Goal: Task Accomplishment & Management: Use online tool/utility

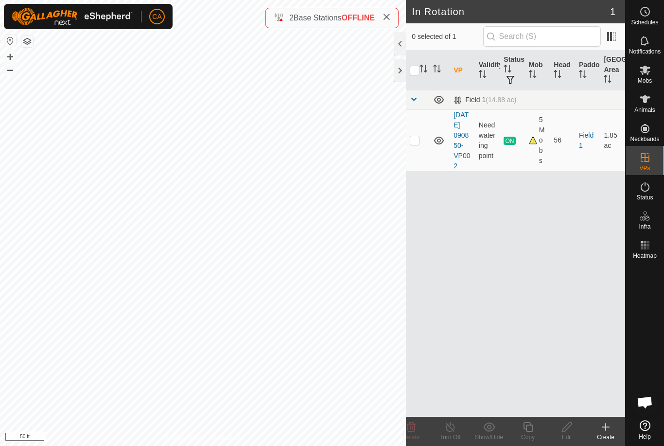
click at [412, 144] on p-checkbox at bounding box center [415, 140] width 10 height 8
checkbox input "true"
click at [531, 430] on icon at bounding box center [528, 427] width 12 height 12
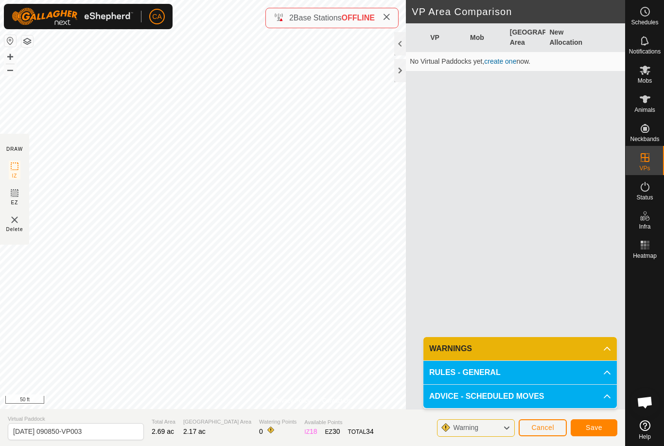
click at [594, 430] on span "Save" at bounding box center [594, 427] width 17 height 8
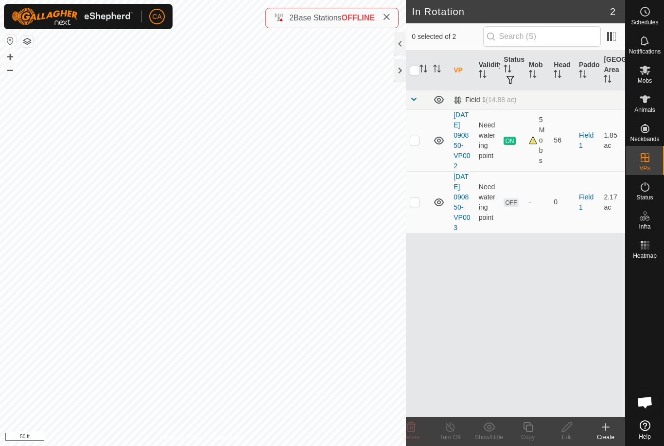
click at [417, 206] on p-checkbox at bounding box center [415, 202] width 10 height 8
checkbox input "true"
click at [536, 425] on copy-svg-icon at bounding box center [528, 427] width 39 height 12
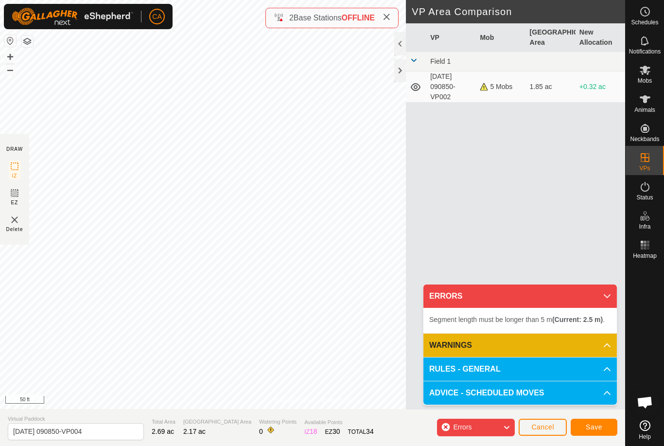
click at [546, 430] on span "Cancel" at bounding box center [542, 427] width 23 height 8
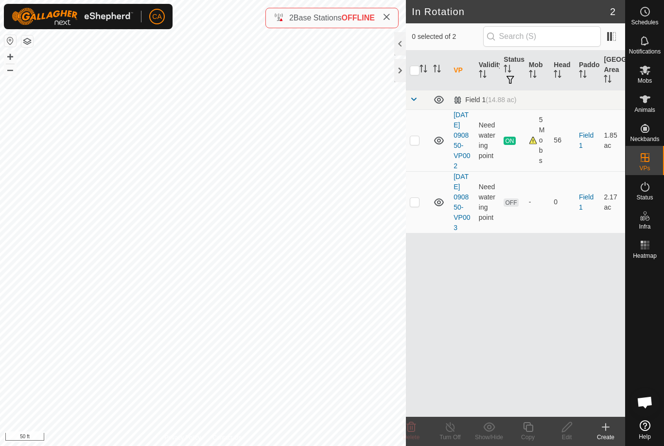
click at [415, 222] on td at bounding box center [417, 202] width 23 height 62
checkbox input "true"
click at [576, 432] on edit-svg-icon at bounding box center [566, 427] width 39 height 12
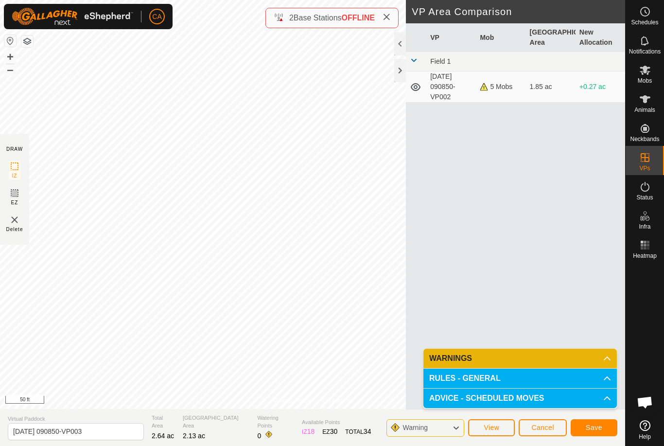
click at [586, 427] on span "Save" at bounding box center [594, 427] width 17 height 8
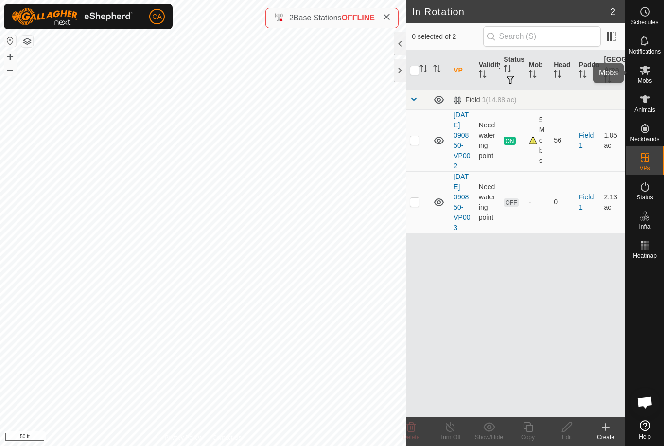
click at [643, 80] on span "Mobs" at bounding box center [645, 81] width 14 height 6
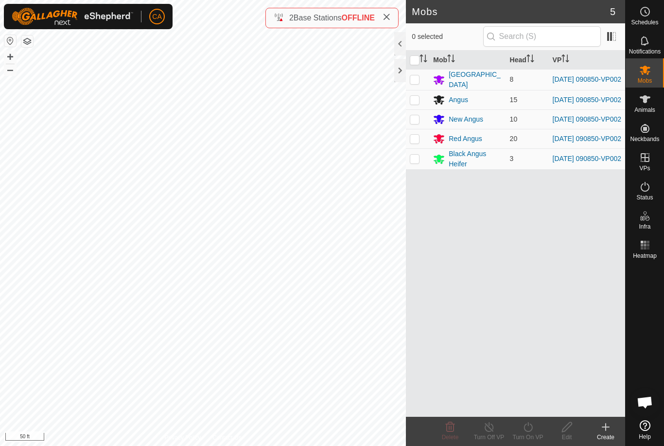
click at [414, 62] on input "checkbox" at bounding box center [415, 60] width 10 height 10
checkbox input "true"
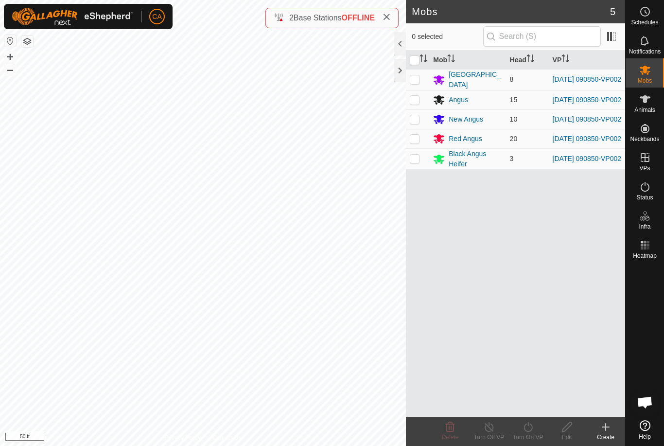
checkbox input "true"
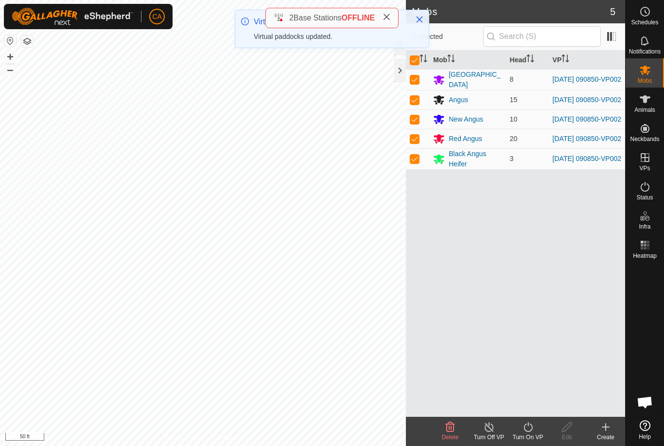
click at [534, 423] on turn-on-svg-icon at bounding box center [528, 427] width 39 height 12
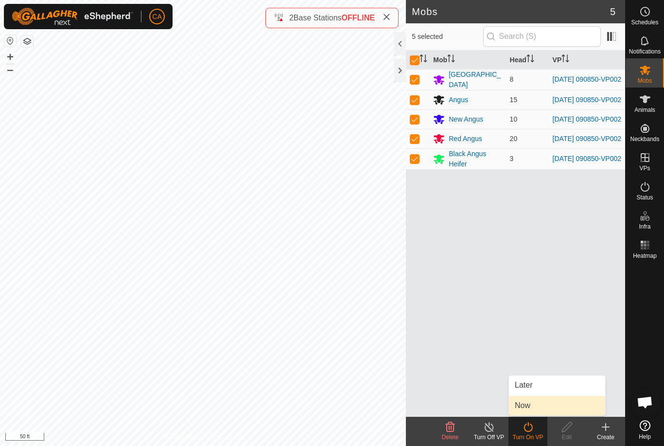
click at [555, 404] on link "Now" at bounding box center [557, 405] width 96 height 19
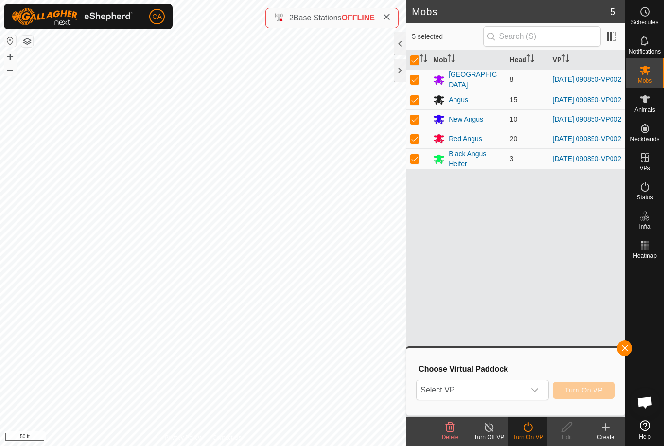
click at [504, 390] on span "Select VP" at bounding box center [471, 389] width 108 height 19
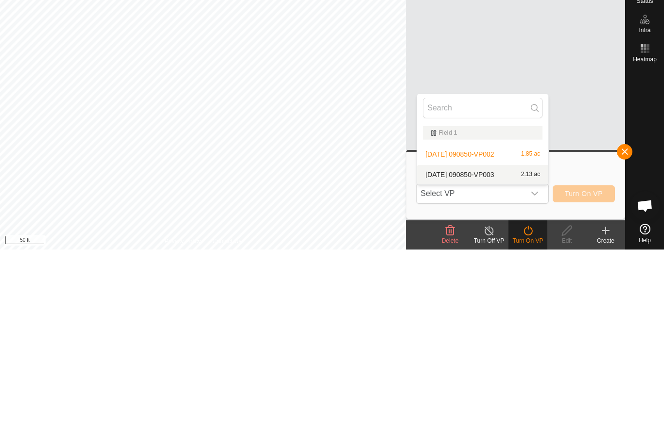
click at [493, 368] on span "[DATE] 090850-VP003" at bounding box center [459, 371] width 69 height 7
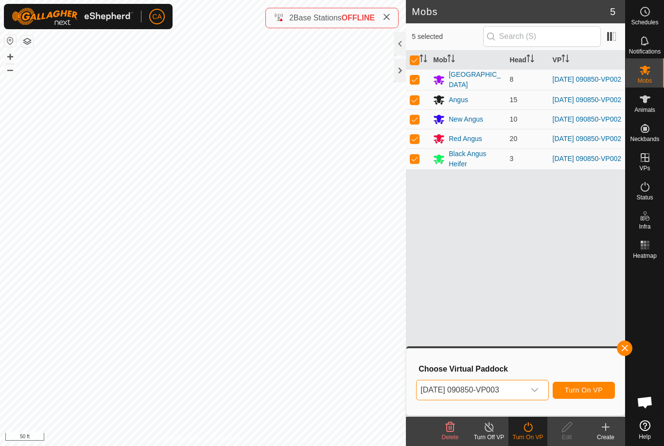
click at [587, 394] on span "Turn On VP" at bounding box center [584, 390] width 38 height 8
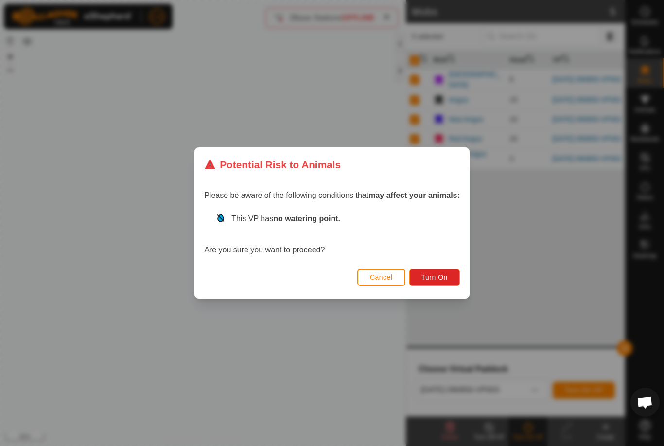
click at [437, 278] on span "Turn On" at bounding box center [434, 277] width 26 height 8
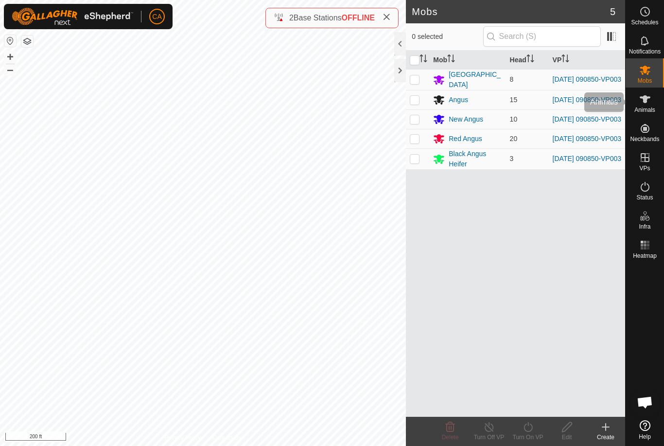
click at [650, 107] on span "Animals" at bounding box center [644, 110] width 21 height 6
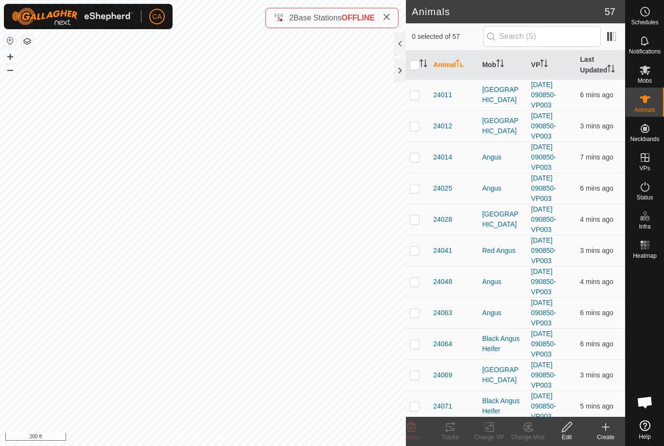
click at [421, 96] on td at bounding box center [417, 94] width 23 height 31
checkbox input "true"
click at [416, 132] on td at bounding box center [417, 125] width 23 height 31
checkbox input "true"
click at [418, 163] on td at bounding box center [417, 156] width 23 height 31
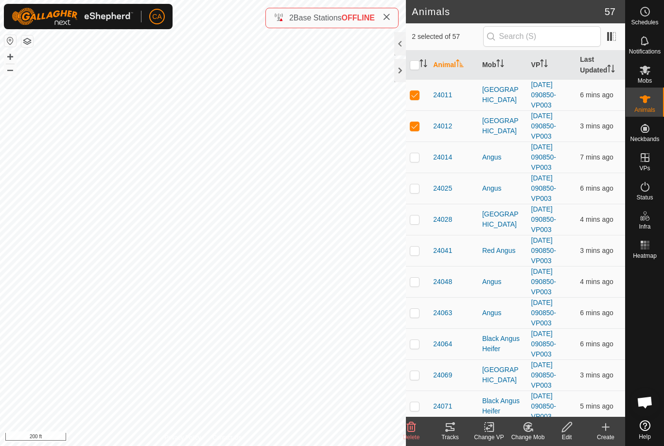
checkbox input "true"
click at [415, 194] on td at bounding box center [417, 188] width 23 height 31
checkbox input "true"
click at [416, 223] on p-checkbox at bounding box center [415, 219] width 10 height 8
checkbox input "true"
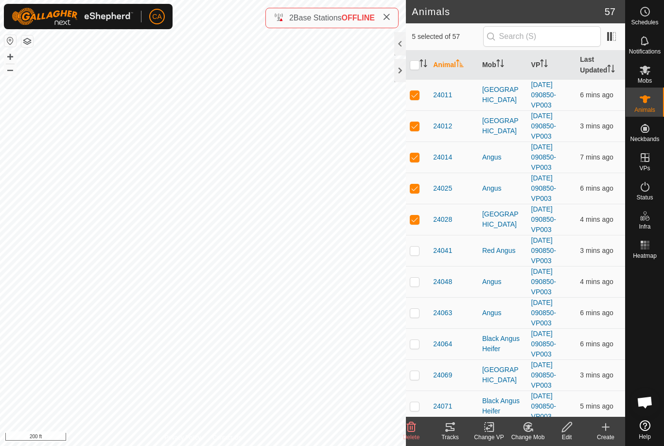
click at [414, 296] on td at bounding box center [417, 281] width 23 height 31
checkbox input "true"
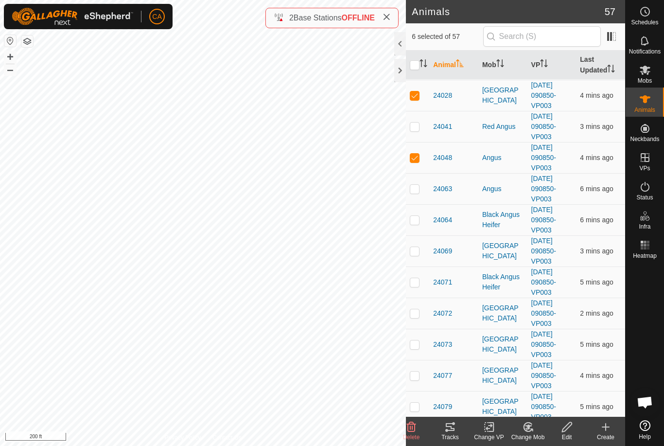
scroll to position [139, 0]
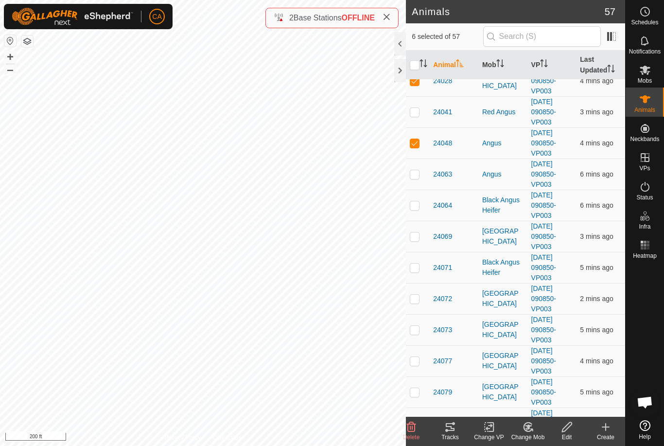
click at [422, 301] on td at bounding box center [417, 298] width 23 height 31
checkbox input "true"
click at [418, 334] on td at bounding box center [417, 329] width 23 height 31
checkbox input "true"
click at [423, 359] on td at bounding box center [417, 360] width 23 height 31
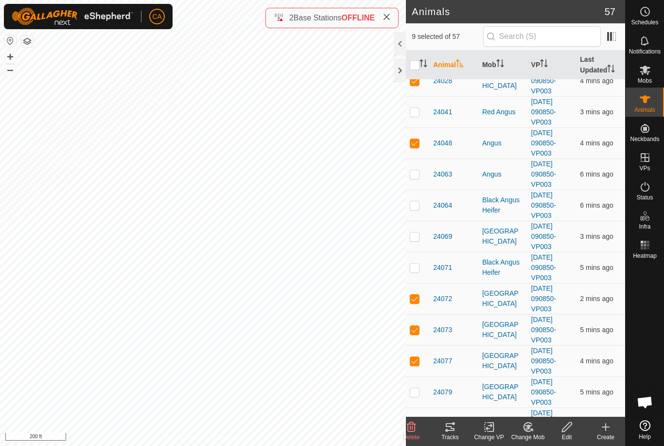
checkbox input "true"
click at [420, 393] on p-checkbox at bounding box center [415, 392] width 10 height 8
checkbox input "true"
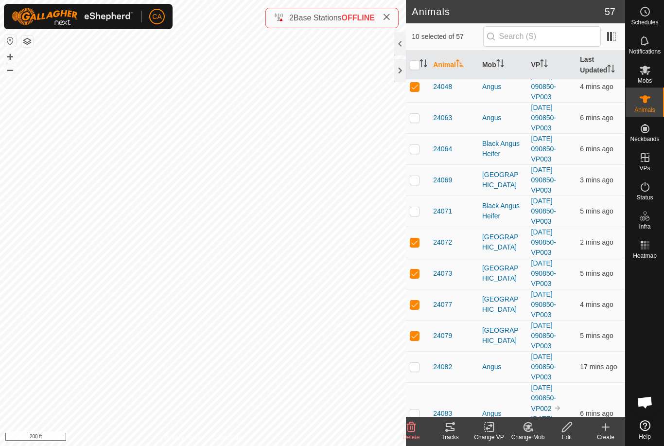
scroll to position [229, 0]
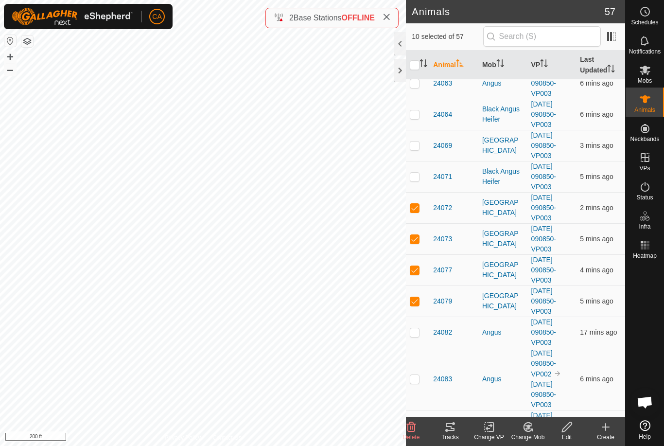
click at [421, 335] on td at bounding box center [417, 331] width 23 height 31
click at [420, 335] on td at bounding box center [417, 331] width 23 height 31
checkbox input "false"
click at [453, 432] on icon at bounding box center [450, 427] width 12 height 12
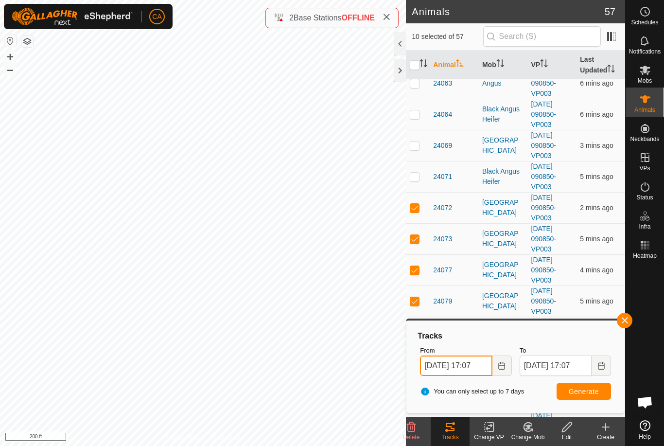
click at [489, 369] on input "[DATE] 17:07" at bounding box center [456, 365] width 72 height 20
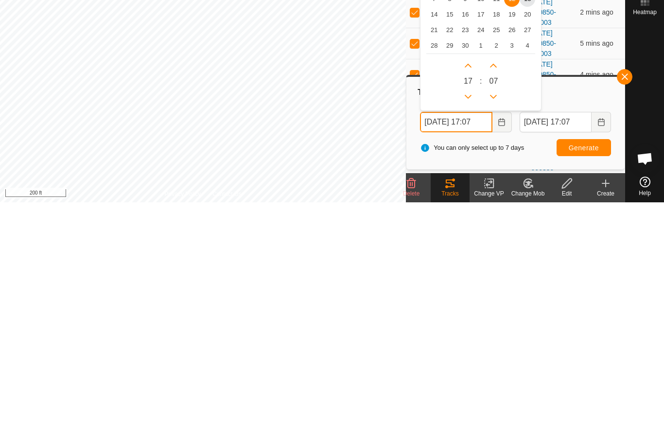
scroll to position [162, 0]
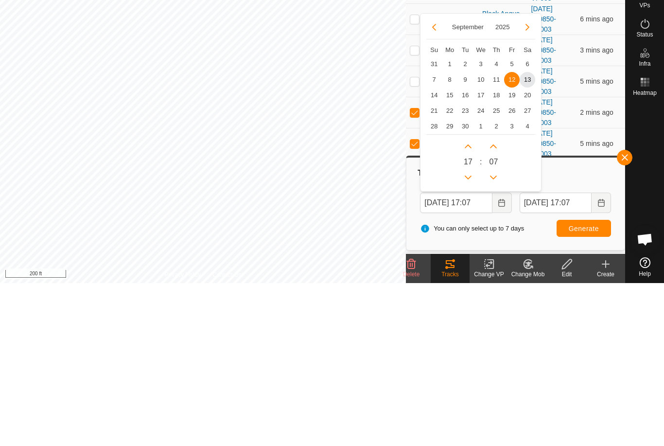
click at [482, 235] on span "10" at bounding box center [481, 243] width 16 height 16
type input "[DATE] 17:07"
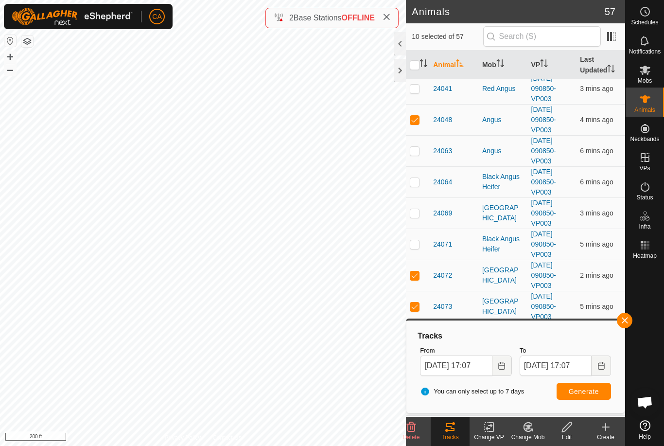
click at [585, 397] on button "Generate" at bounding box center [584, 391] width 54 height 17
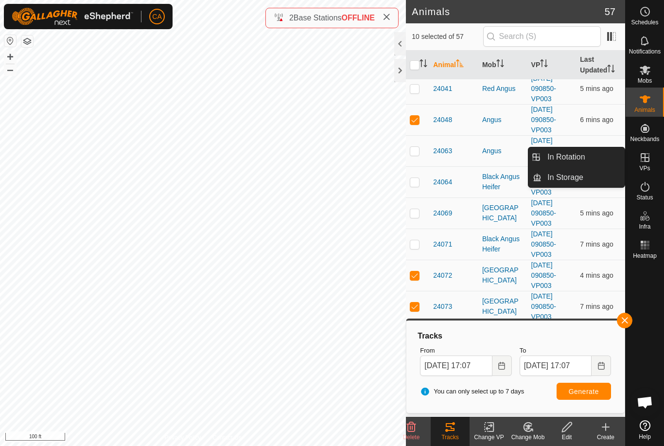
click at [601, 155] on link "In Rotation" at bounding box center [583, 156] width 83 height 19
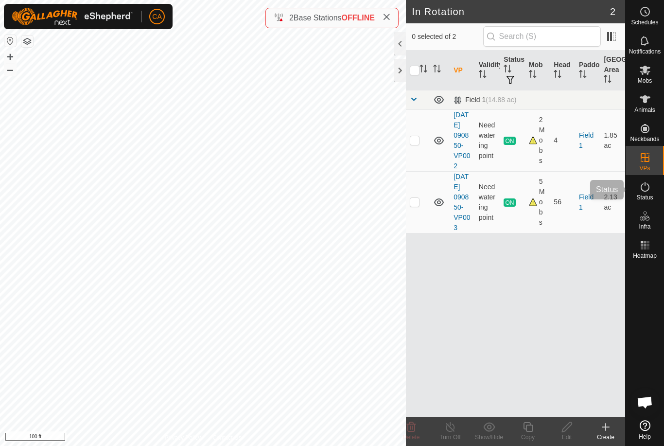
click at [643, 199] on span "Status" at bounding box center [644, 197] width 17 height 6
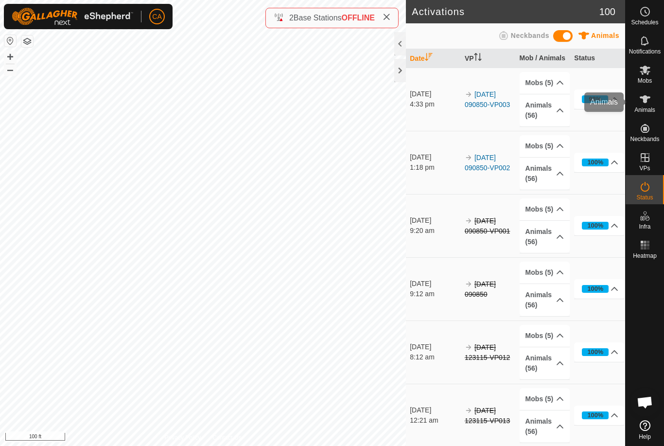
click at [649, 107] on span "Animals" at bounding box center [644, 110] width 21 height 6
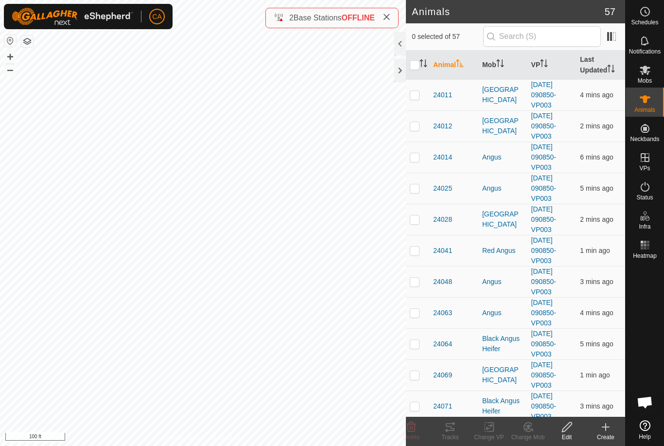
checkbox input "true"
click at [496, 68] on th "Mob" at bounding box center [502, 65] width 49 height 29
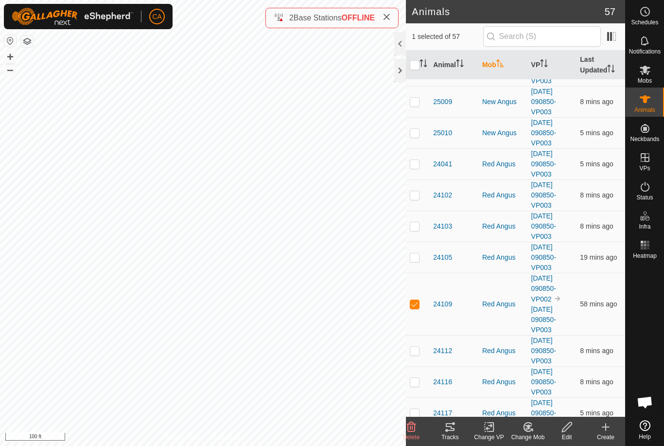
scroll to position [805, 0]
